Goal: Task Accomplishment & Management: Use online tool/utility

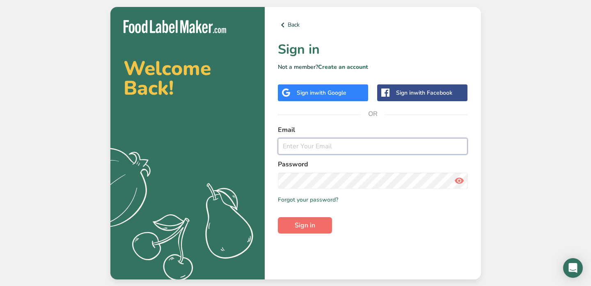
type input "[EMAIL_ADDRESS][DOMAIN_NAME]"
click at [298, 222] on span "Sign in" at bounding box center [305, 226] width 21 height 10
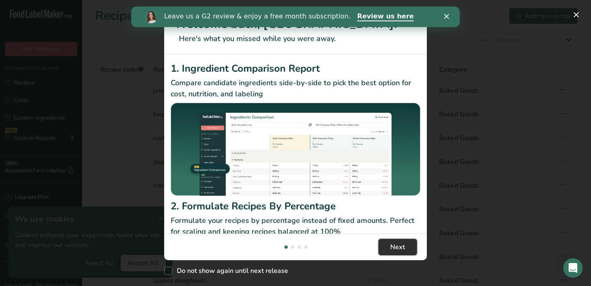
click at [394, 240] on button "Next" at bounding box center [397, 247] width 39 height 16
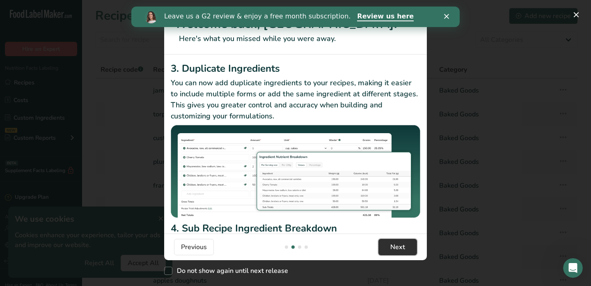
click at [394, 240] on button "Next" at bounding box center [397, 247] width 39 height 16
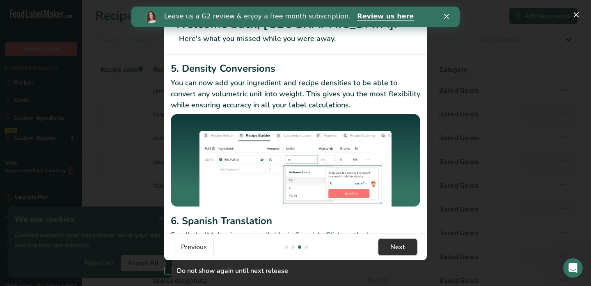
click at [394, 240] on button "Next" at bounding box center [397, 247] width 39 height 16
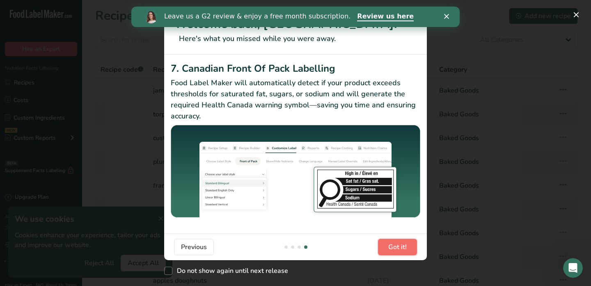
click at [394, 240] on button "Got it!" at bounding box center [397, 247] width 39 height 16
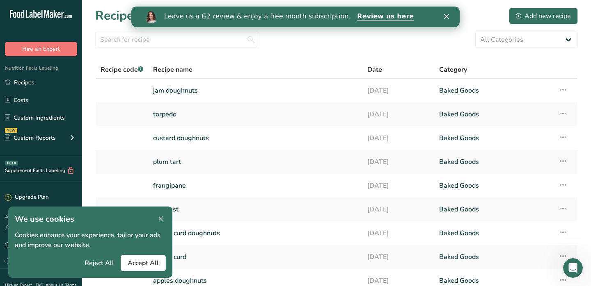
click at [160, 215] on icon at bounding box center [160, 218] width 7 height 11
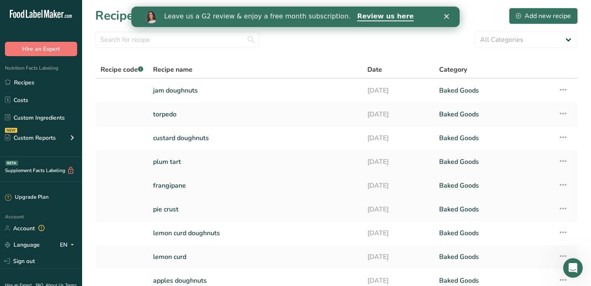
click at [215, 178] on link "frangipane" at bounding box center [255, 185] width 204 height 17
click at [309, 166] on link "plum tart" at bounding box center [255, 161] width 204 height 17
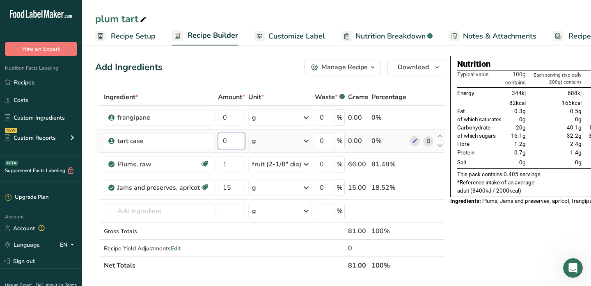
click at [238, 141] on input "0" at bounding box center [231, 141] width 27 height 16
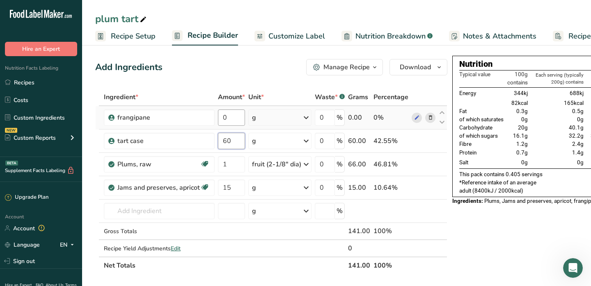
type input "60"
click at [235, 120] on div "Ingredient * Amount * Unit * Waste * .a-a{fill:#347362;}.b-a{fill:#fff;} Grams …" at bounding box center [271, 182] width 352 height 186
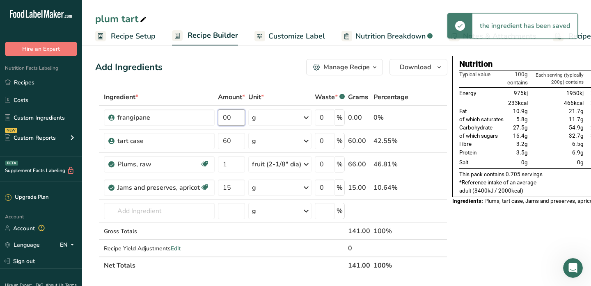
type input "0"
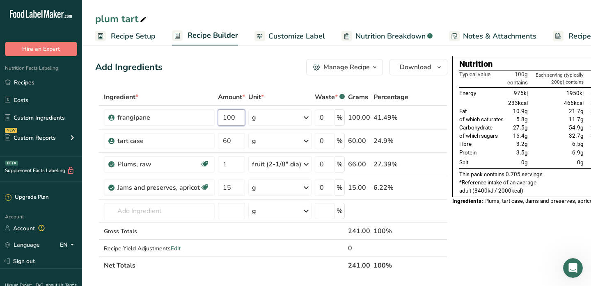
type input "100"
click at [238, 187] on input "15" at bounding box center [231, 188] width 27 height 16
type input "1"
type input "2"
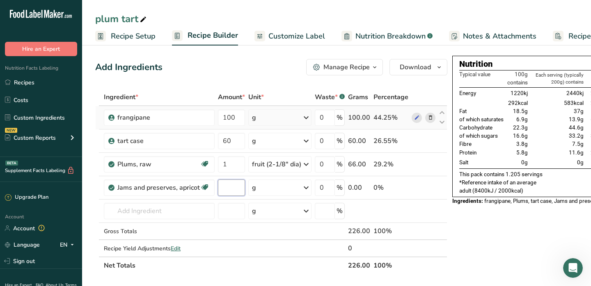
type input "5"
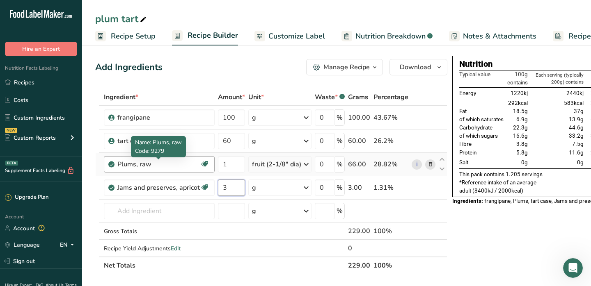
type input "3"
click at [182, 163] on div "Ingredient * Amount * Unit * Waste * .a-a{fill:#347362;}.b-a{fill:#fff;} Grams …" at bounding box center [271, 182] width 352 height 186
click at [429, 162] on icon at bounding box center [431, 164] width 6 height 9
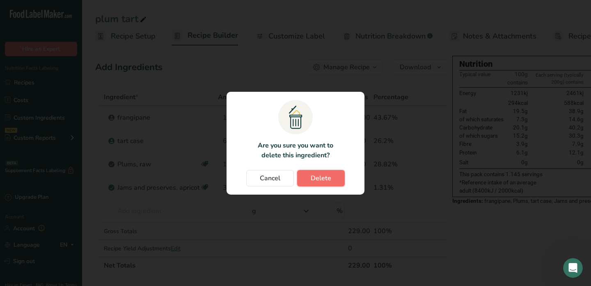
click at [317, 174] on span "Delete" at bounding box center [321, 179] width 21 height 10
type input "3"
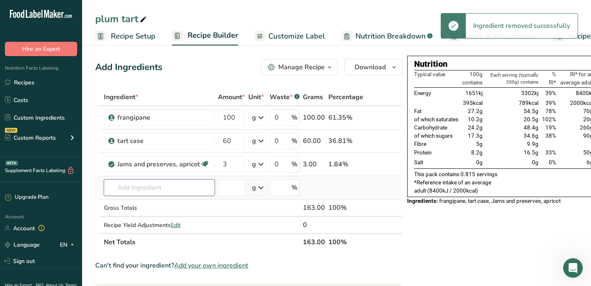
click at [168, 195] on input "text" at bounding box center [159, 188] width 111 height 16
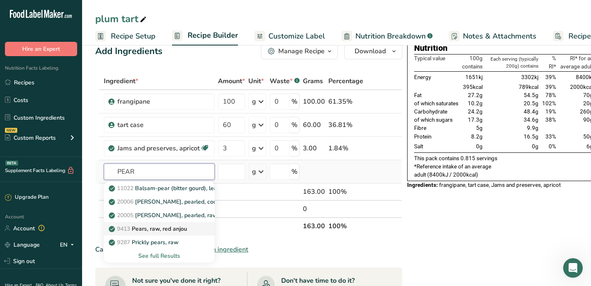
scroll to position [18, 0]
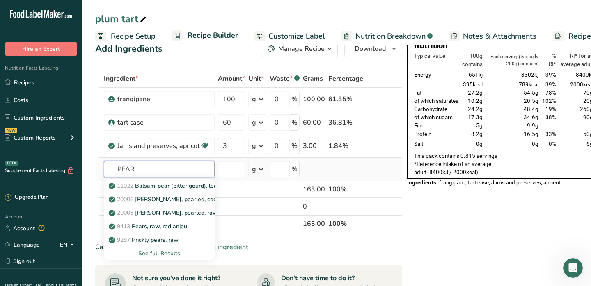
type input "PEAR"
click at [168, 251] on div "See full Results" at bounding box center [159, 253] width 98 height 9
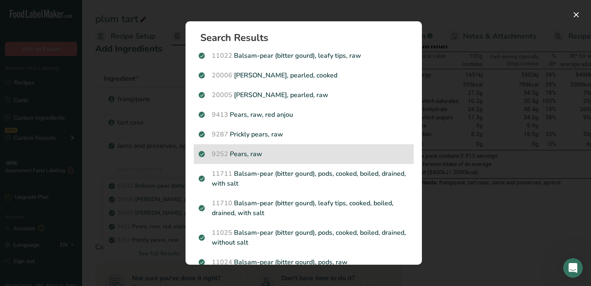
click at [284, 158] on p "9252 Pears, raw" at bounding box center [304, 154] width 210 height 10
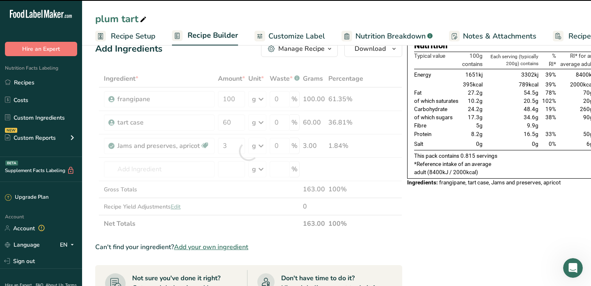
type input "0"
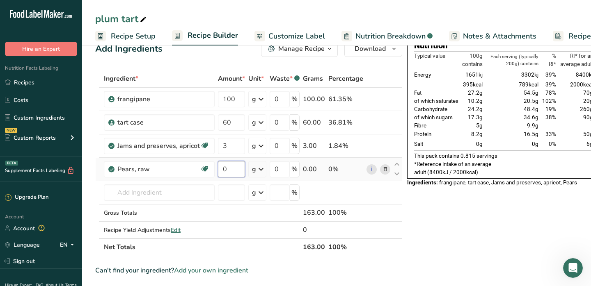
click at [237, 169] on input "0" at bounding box center [231, 169] width 27 height 16
type input "5"
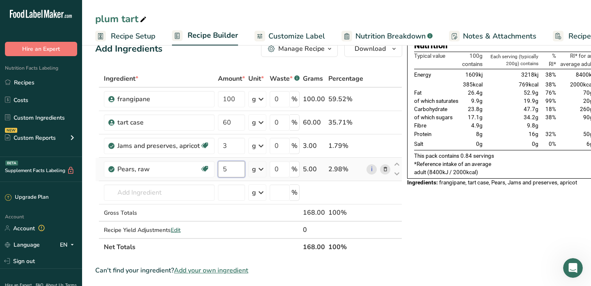
click at [234, 167] on input "5" at bounding box center [231, 169] width 27 height 16
type input "6"
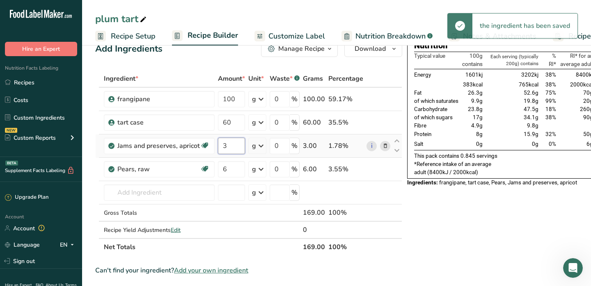
click at [233, 146] on input "3" at bounding box center [231, 146] width 27 height 16
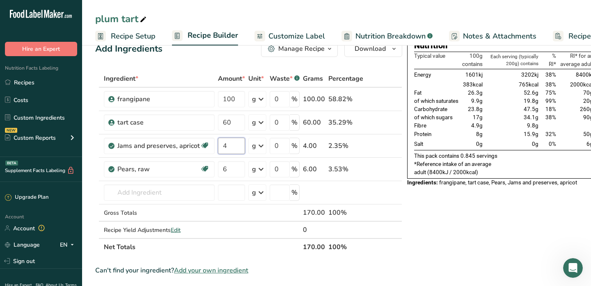
type input "4"
click at [220, 167] on input "6" at bounding box center [231, 169] width 27 height 16
click at [226, 171] on input "6" at bounding box center [231, 169] width 27 height 16
type input "25"
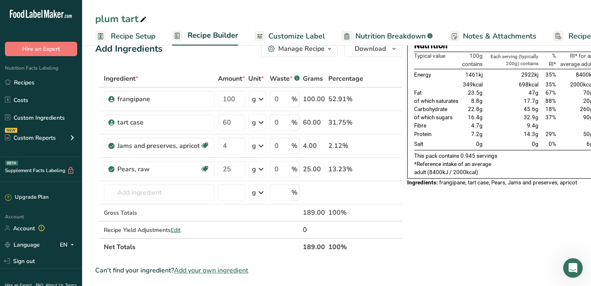
click at [277, 38] on span "Customize Label" at bounding box center [296, 36] width 57 height 11
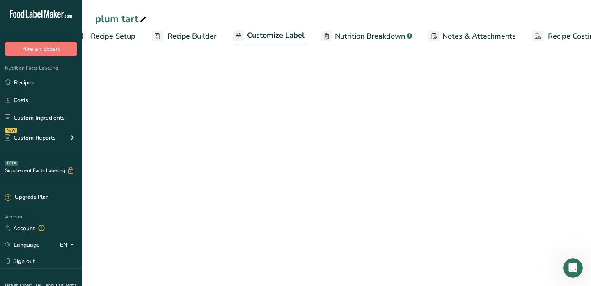
scroll to position [16, 0]
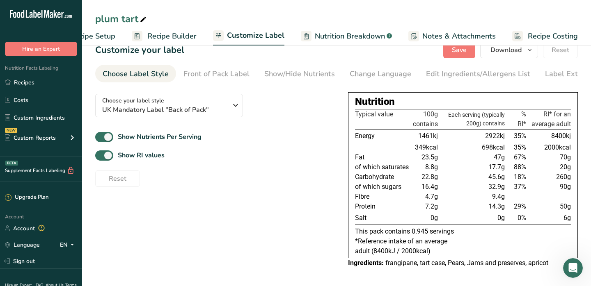
click at [362, 40] on span "Nutrition Breakdown" at bounding box center [350, 36] width 70 height 11
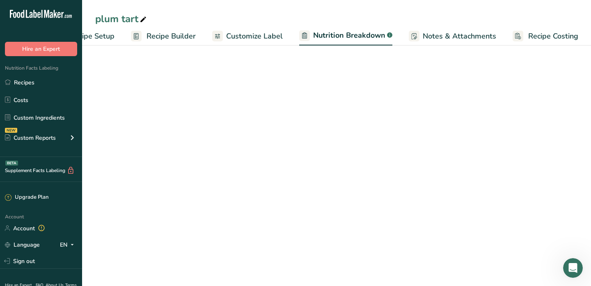
select select "Calories"
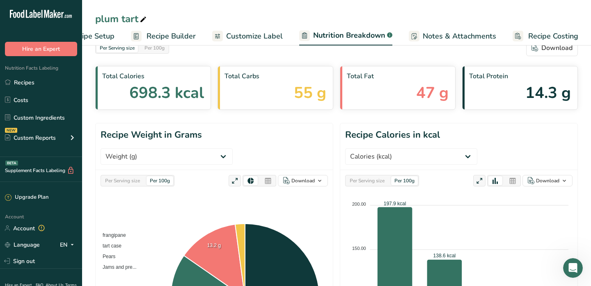
click at [244, 31] on span "Customize Label" at bounding box center [254, 36] width 57 height 11
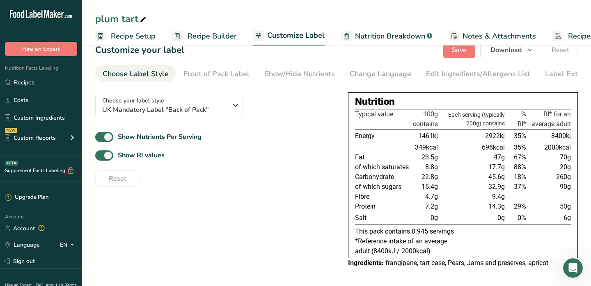
click at [191, 33] on span "Recipe Builder" at bounding box center [212, 36] width 49 height 11
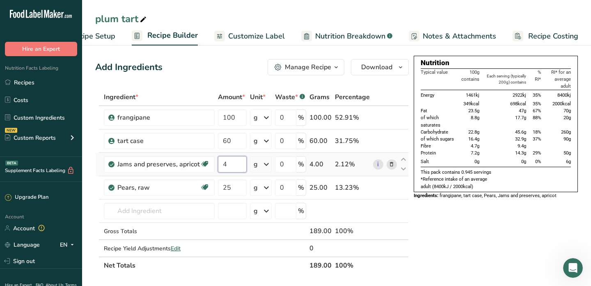
click at [233, 161] on input "4" at bounding box center [232, 164] width 29 height 16
type input "3"
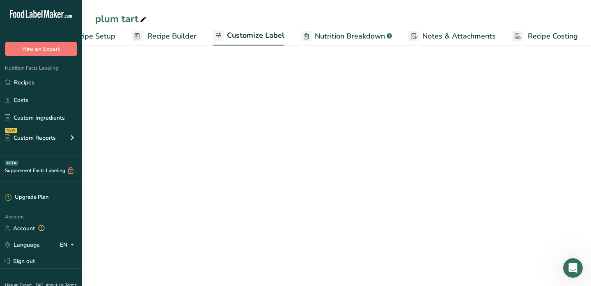
scroll to position [16, 0]
select select "Calories"
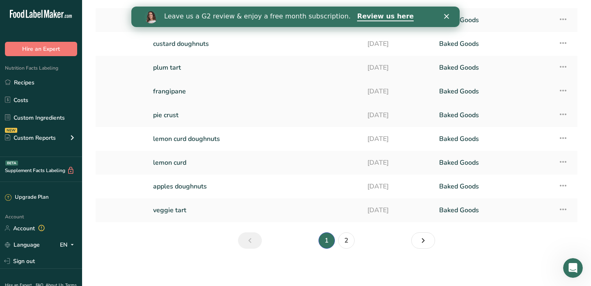
scroll to position [96, 0]
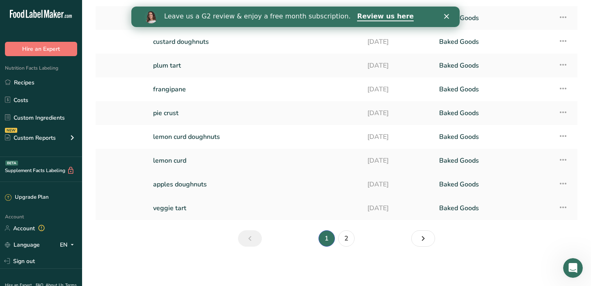
click at [199, 186] on link "apples doughnuts" at bounding box center [255, 184] width 204 height 17
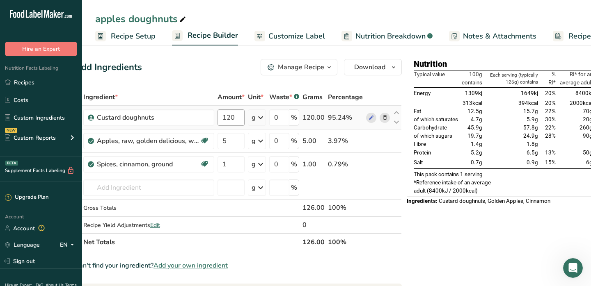
scroll to position [0, 28]
